Goal: Check status: Check status

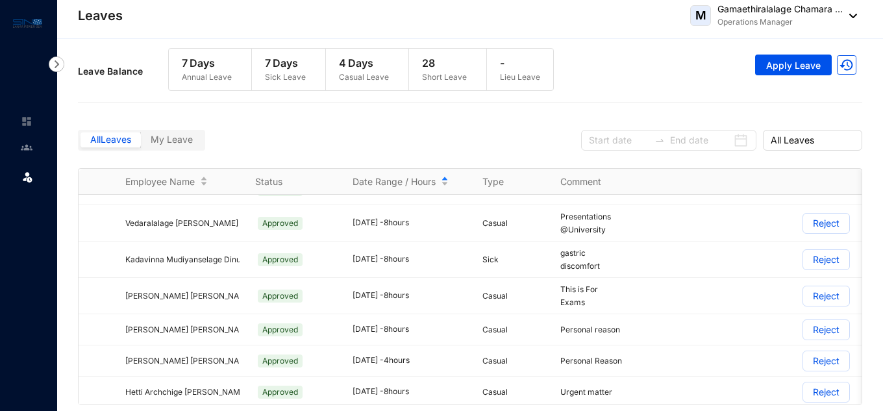
scroll to position [589, 0]
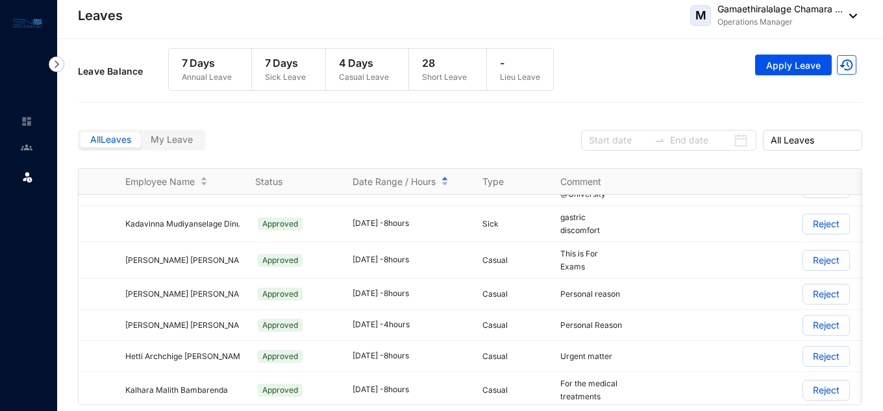
click at [744, 136] on div at bounding box center [668, 140] width 175 height 21
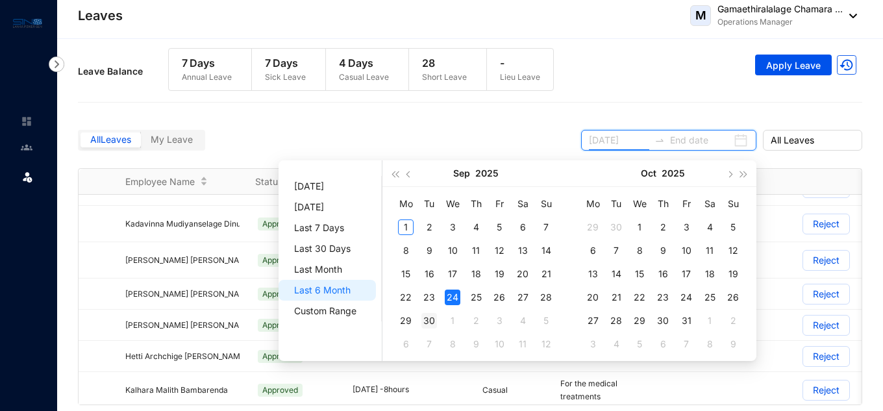
type input "[DATE]"
click at [426, 323] on div "30" at bounding box center [429, 321] width 16 height 16
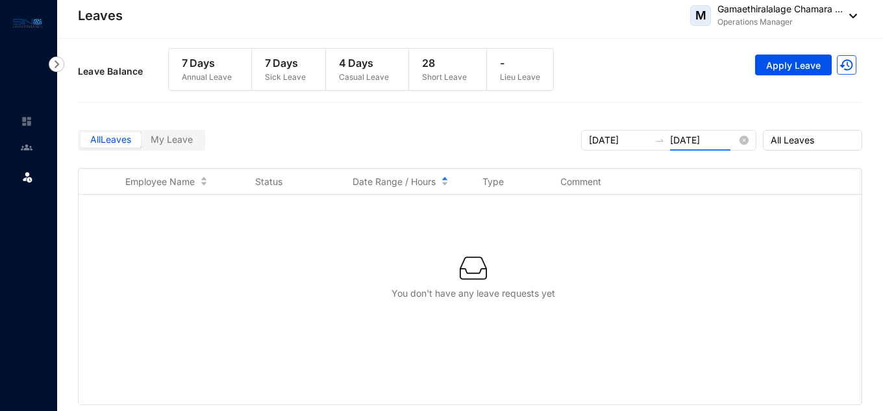
type input "[DATE]"
click at [693, 143] on input "[DATE]" at bounding box center [700, 140] width 60 height 14
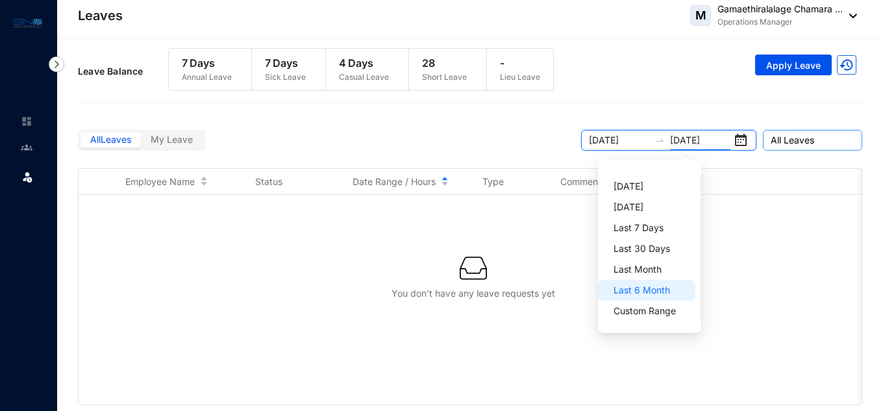
click at [826, 140] on span "All Leaves" at bounding box center [813, 139] width 84 height 19
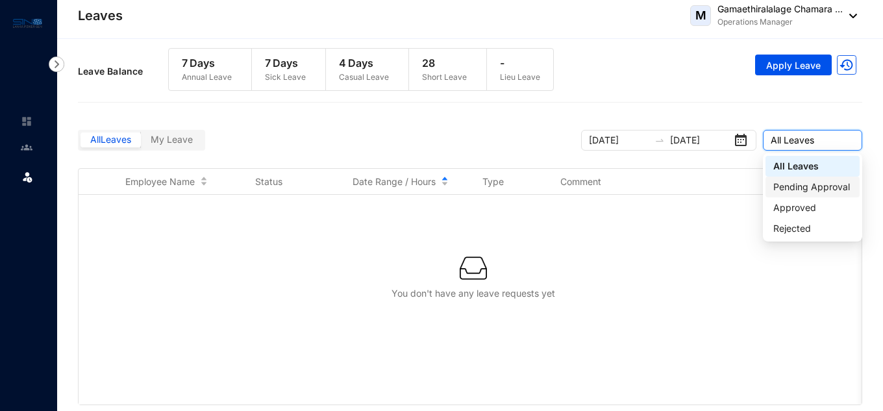
click at [826, 184] on div "Pending Approval" at bounding box center [812, 187] width 79 height 14
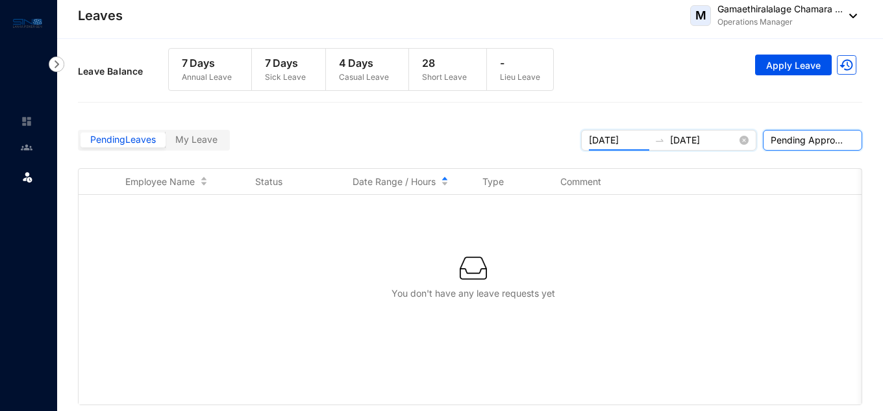
click at [621, 140] on input "[DATE]" at bounding box center [619, 140] width 60 height 14
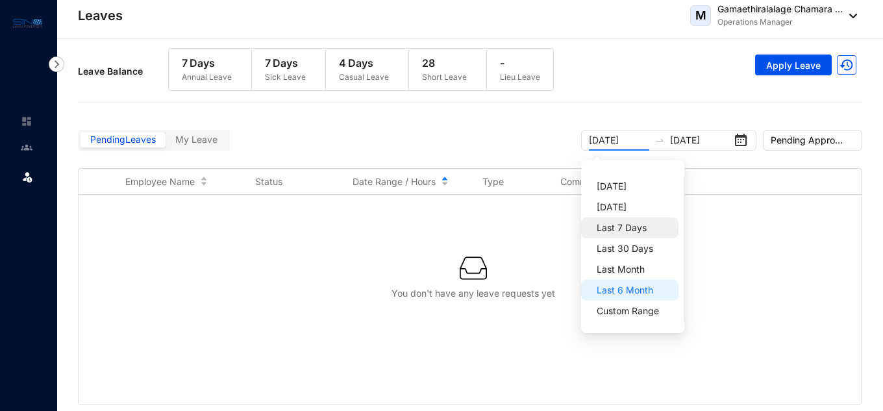
click at [641, 230] on span "Last 7 Days" at bounding box center [632, 227] width 71 height 21
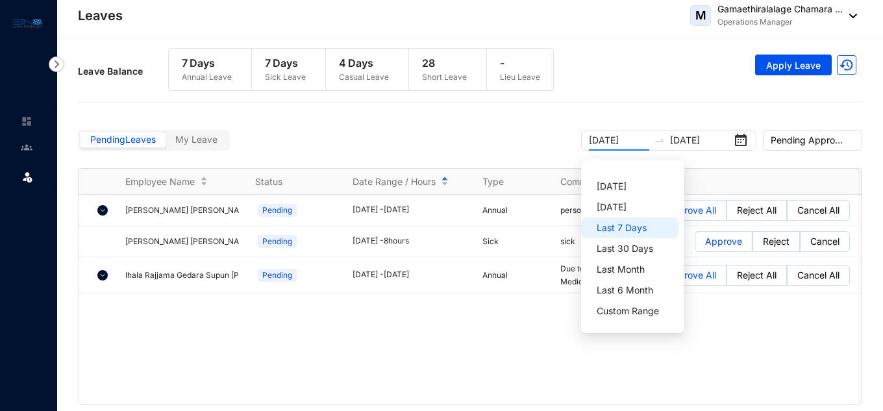
type input "[DATE]"
click at [754, 158] on div "Pending Leaves My Leave [DATE] [DATE] Pending Approval" at bounding box center [470, 138] width 784 height 59
